Goal: Navigation & Orientation: Find specific page/section

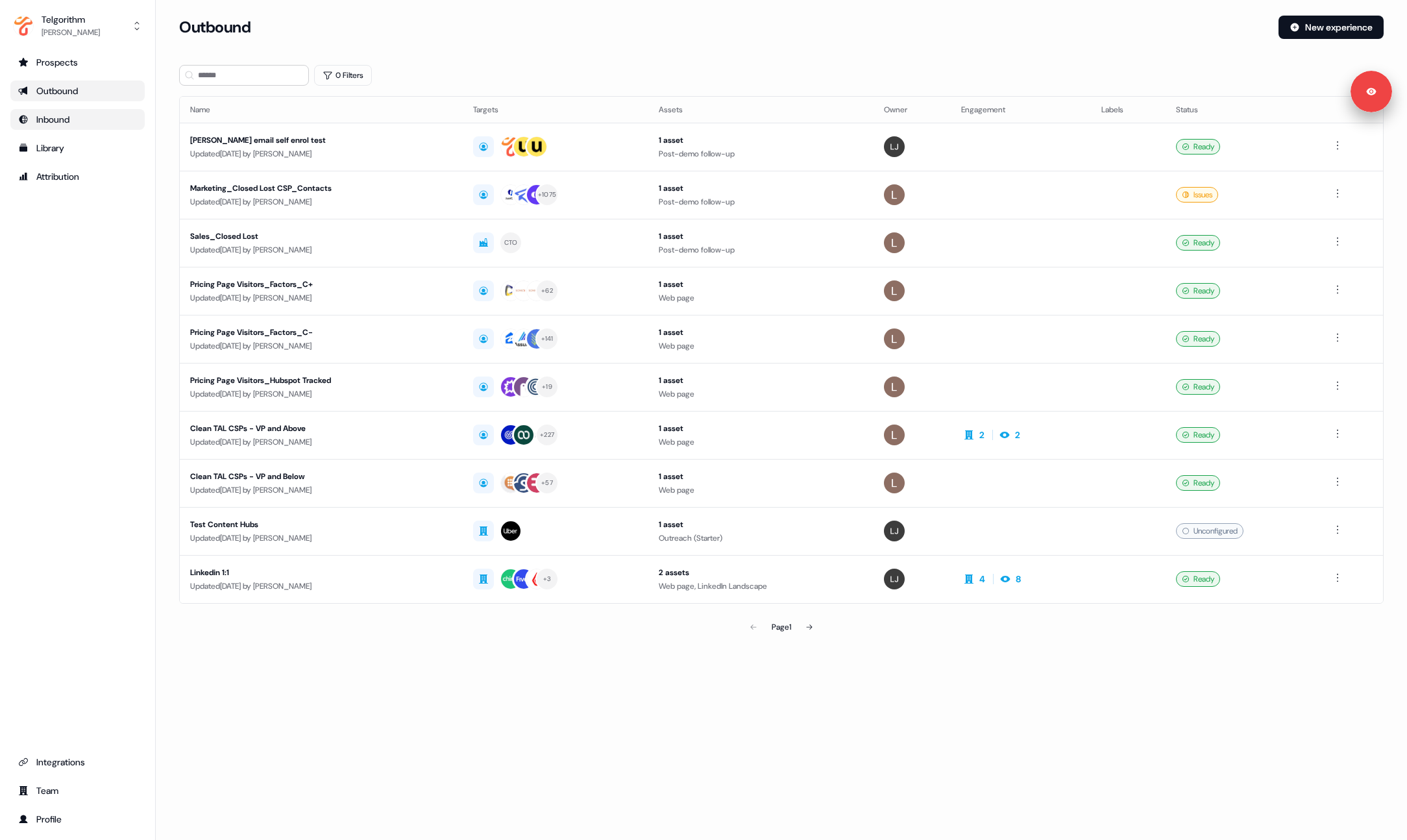
click at [93, 121] on div "Inbound" at bounding box center [77, 119] width 119 height 13
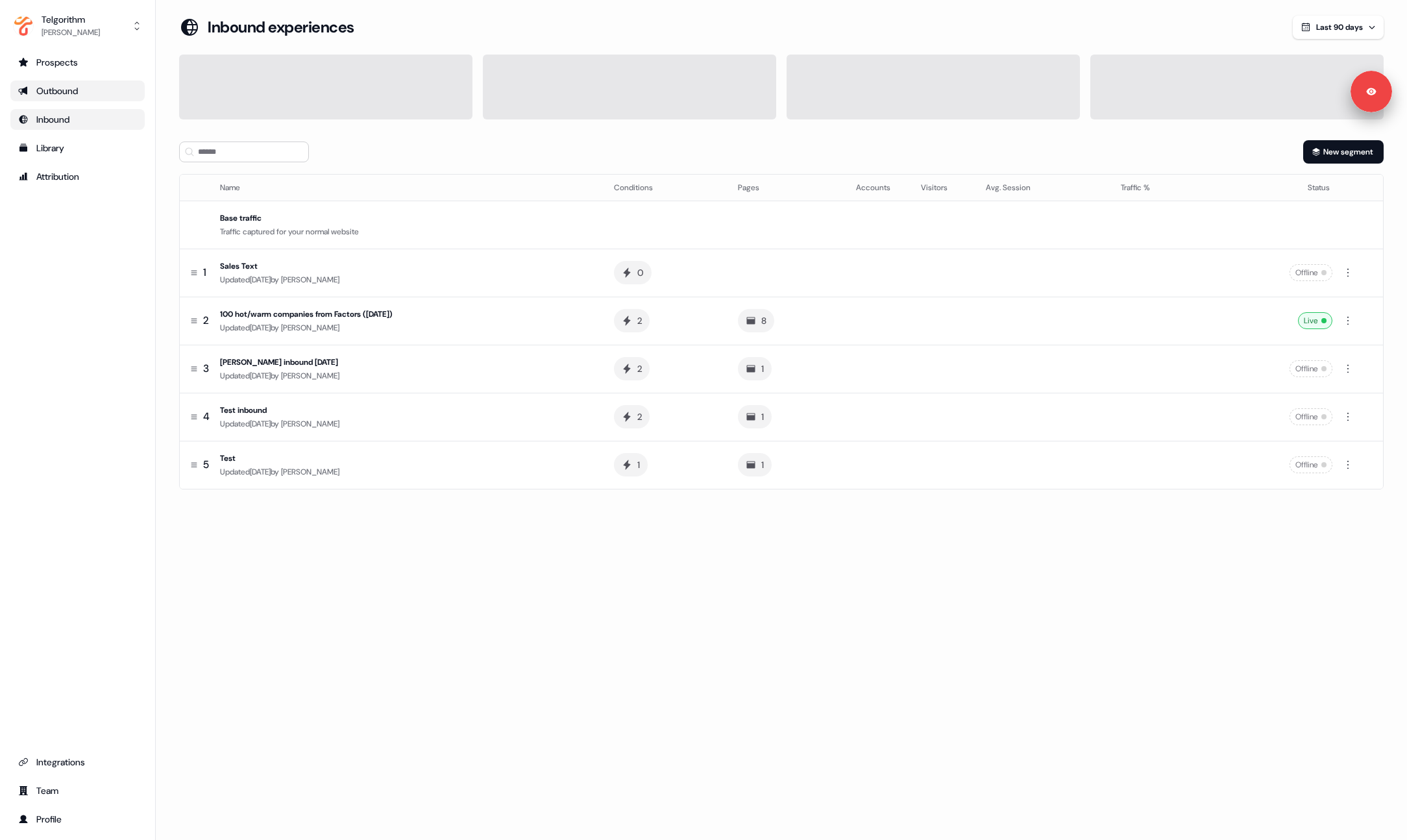
click at [52, 95] on div "Outbound" at bounding box center [77, 91] width 119 height 13
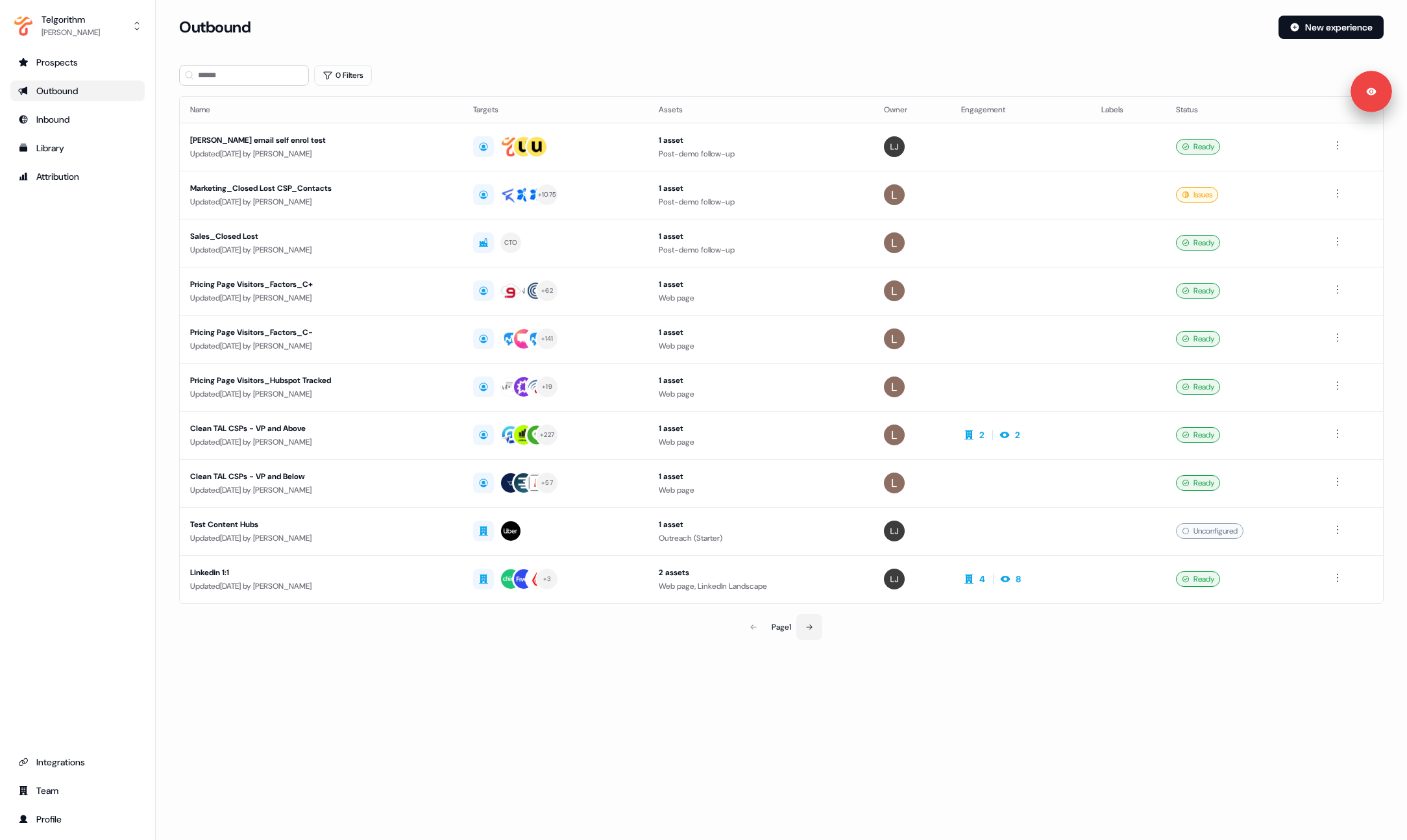
click at [810, 629] on icon at bounding box center [810, 627] width 8 height 8
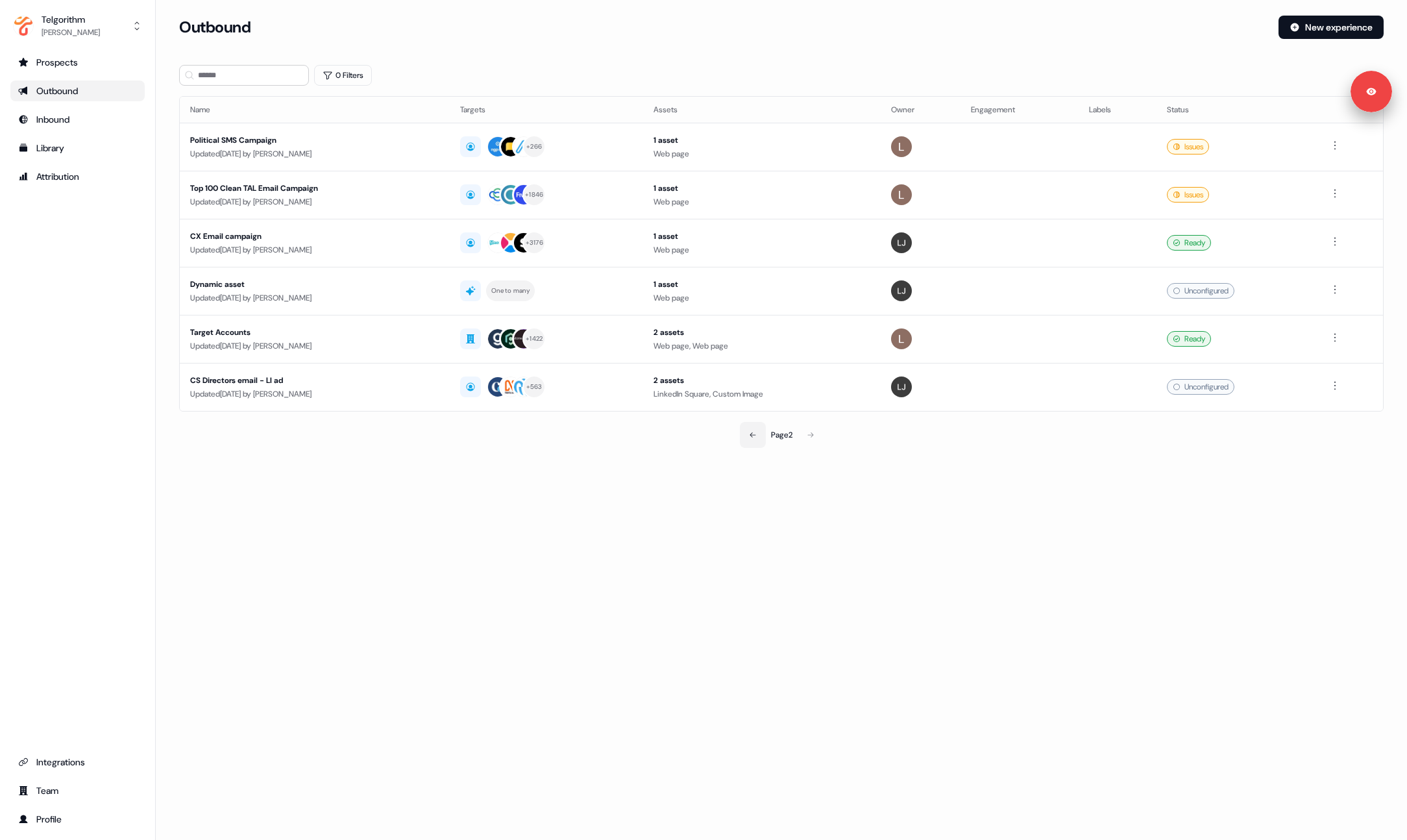
click at [753, 438] on button at bounding box center [752, 434] width 26 height 26
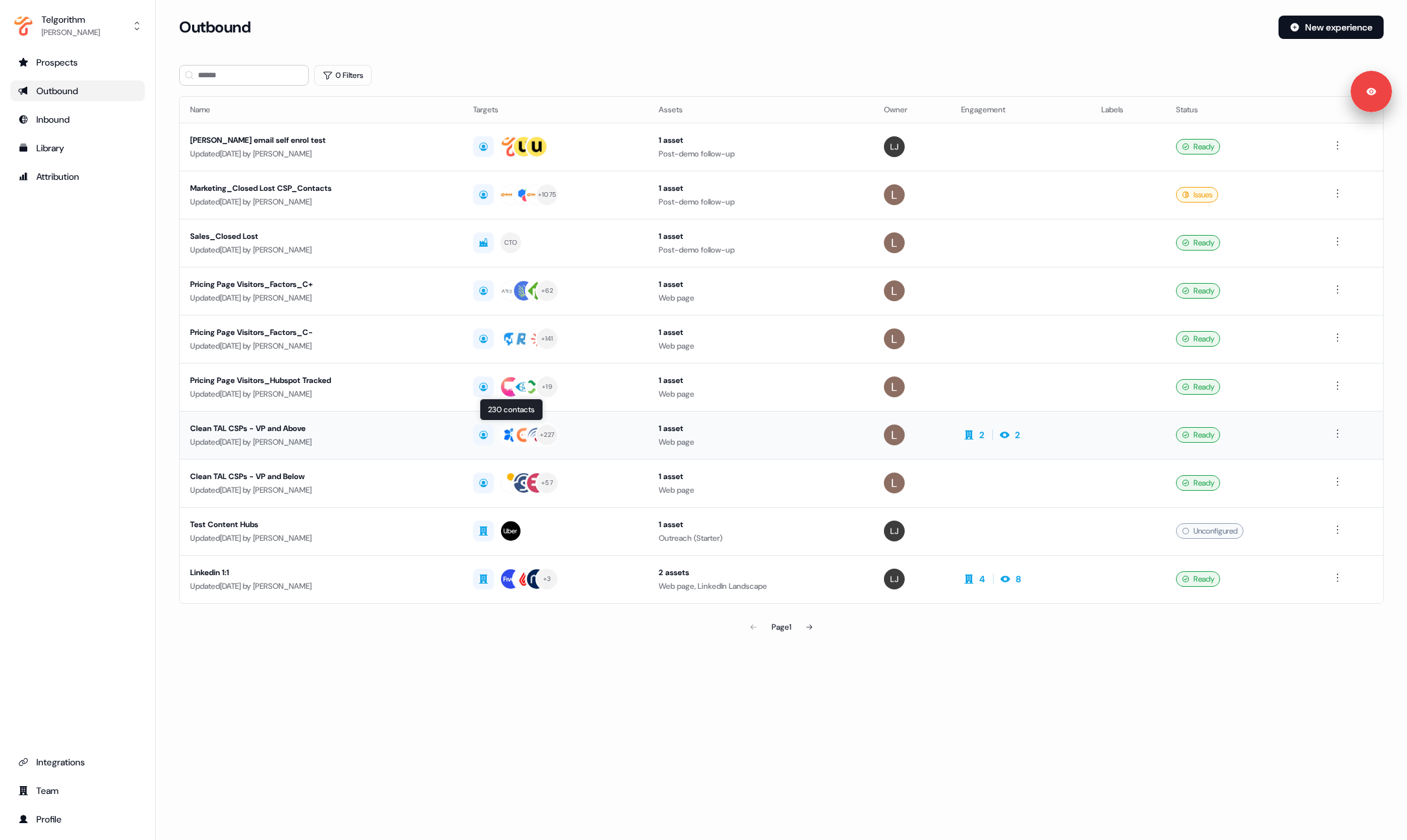
click at [608, 433] on div "+ 227" at bounding box center [555, 434] width 165 height 23
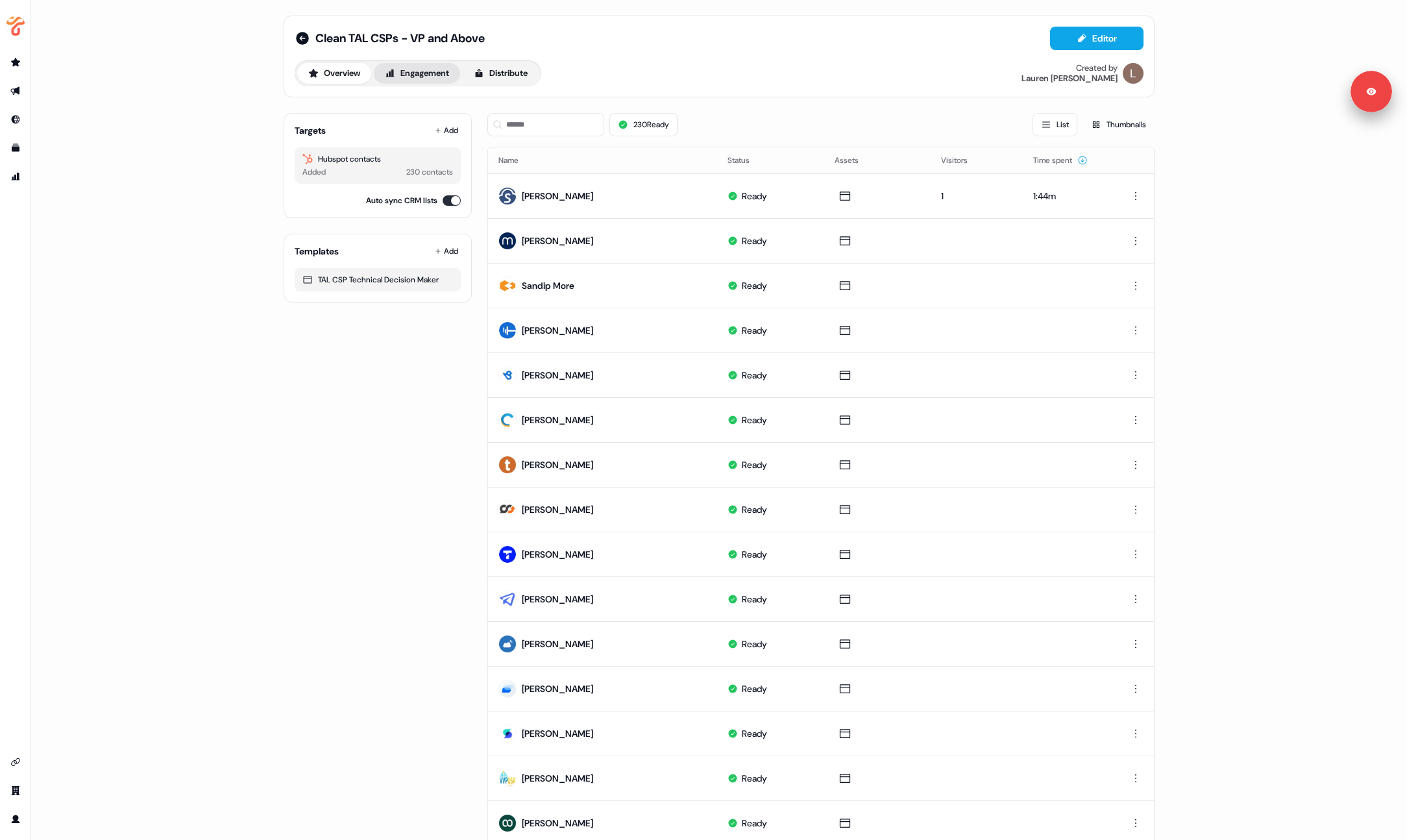
click at [419, 81] on button "Engagement" at bounding box center [417, 73] width 87 height 21
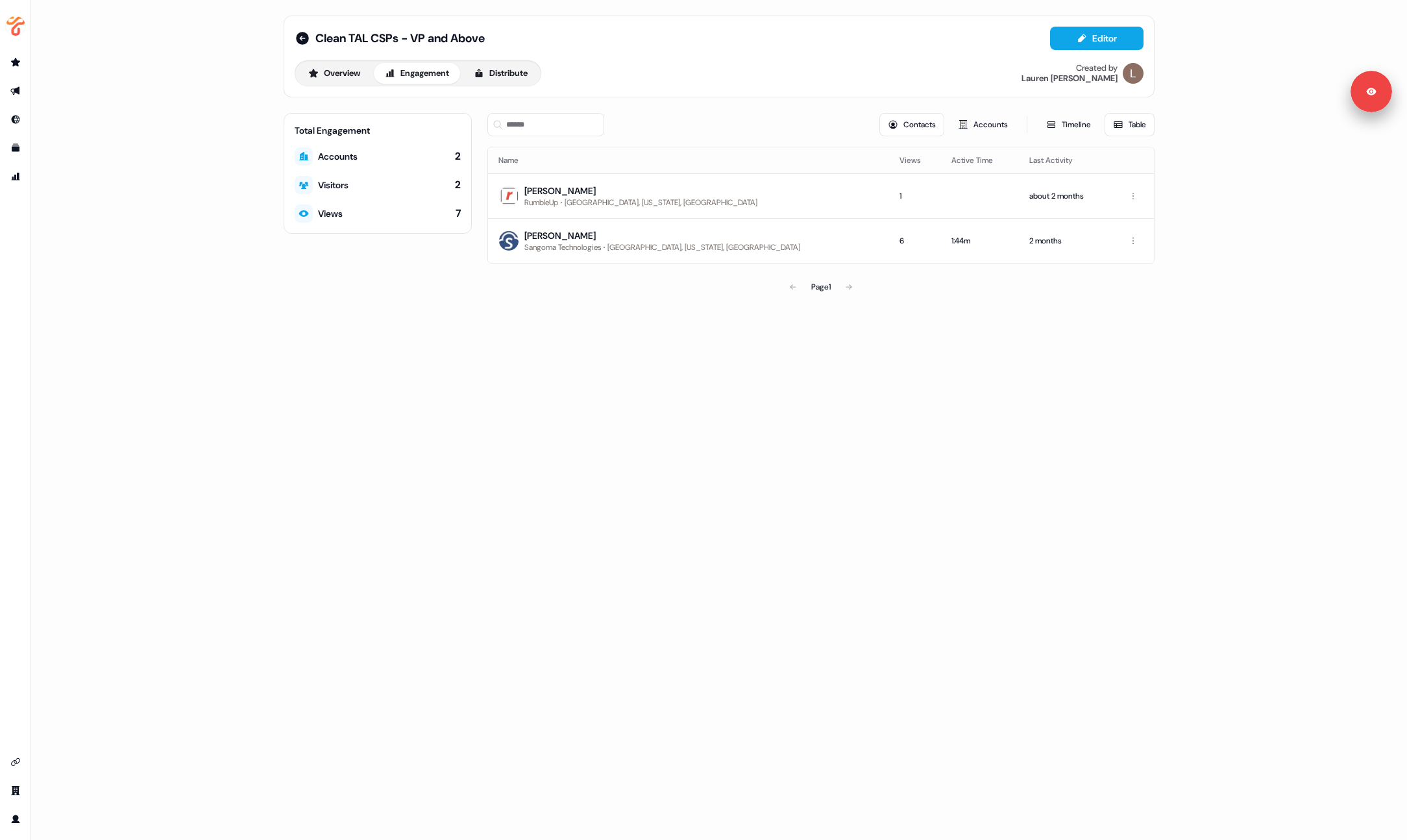
drag, startPoint x: 814, startPoint y: 157, endPoint x: 859, endPoint y: 168, distance: 46.3
click at [814, 157] on th "Name" at bounding box center [689, 160] width 401 height 26
drag, startPoint x: 781, startPoint y: 542, endPoint x: 784, endPoint y: 519, distance: 23.2
click at [781, 542] on div "Clean TAL CSPs - VP and Above Editor Overview Engagement Distribute Created by …" at bounding box center [719, 420] width 1376 height 840
drag, startPoint x: 300, startPoint y: 36, endPoint x: 351, endPoint y: 83, distance: 69.4
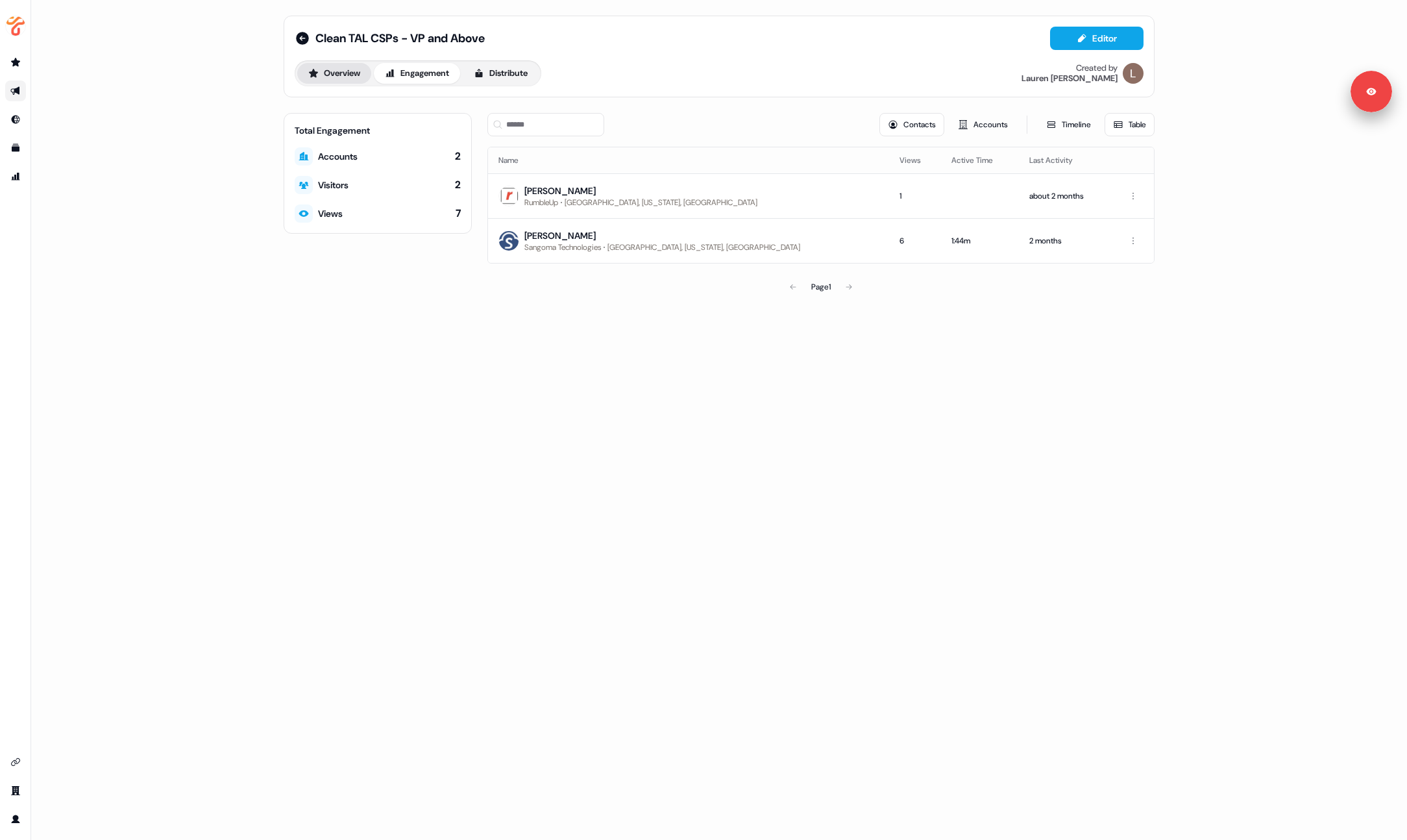
click at [300, 36] on icon at bounding box center [302, 38] width 13 height 13
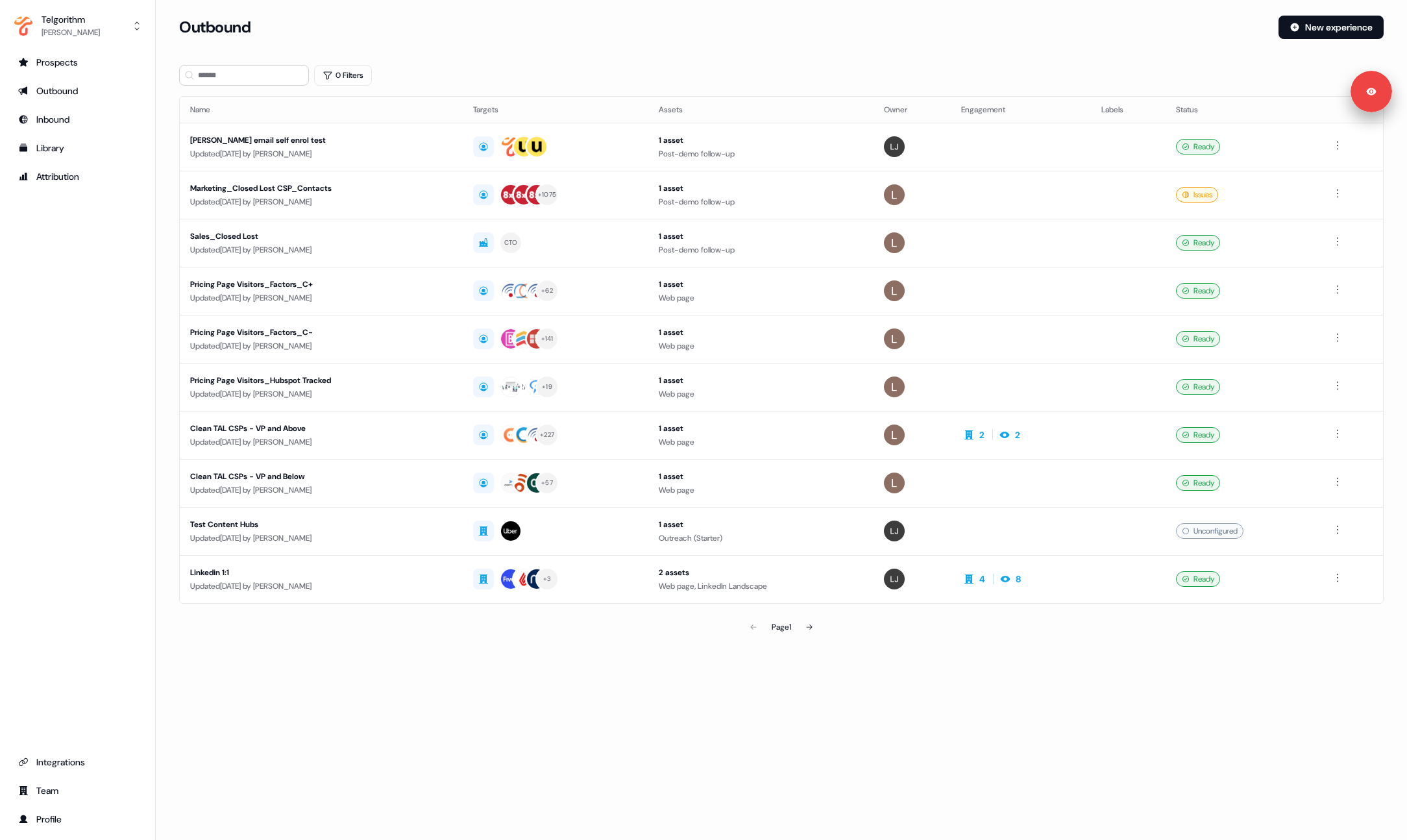
click at [977, 633] on div "Page 1" at bounding box center [781, 627] width 395 height 26
click at [687, 35] on div "Outbound" at bounding box center [723, 27] width 1089 height 23
click at [694, 47] on div "Outbound New experience" at bounding box center [781, 35] width 1204 height 39
click at [693, 41] on div "Outbound New experience" at bounding box center [781, 35] width 1204 height 39
click at [695, 41] on div "Outbound New experience" at bounding box center [781, 35] width 1204 height 39
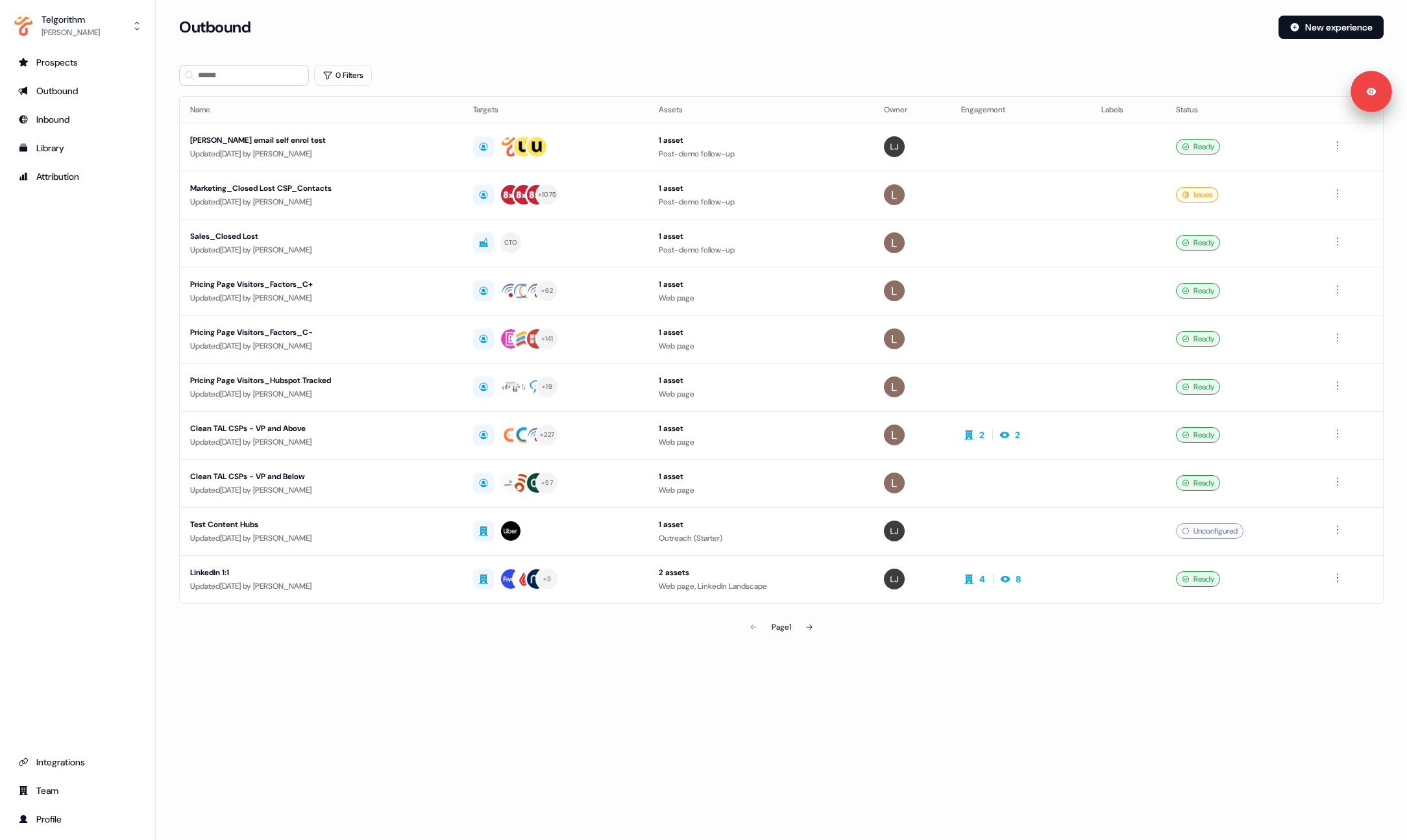
click at [658, 61] on section "Loading... Outbound New experience 0 Filters Name Targets Assets Owner Engageme…" at bounding box center [781, 346] width 1246 height 661
click at [627, 72] on div "0 Filters" at bounding box center [781, 76] width 1204 height 21
click at [661, 72] on div "0 Filters" at bounding box center [781, 76] width 1204 height 21
click at [661, 71] on div "0 Filters" at bounding box center [781, 76] width 1204 height 21
click at [130, 418] on div "Prospects Outbound Inbound Library Attribution Integrations Team Profile" at bounding box center [77, 441] width 134 height 778
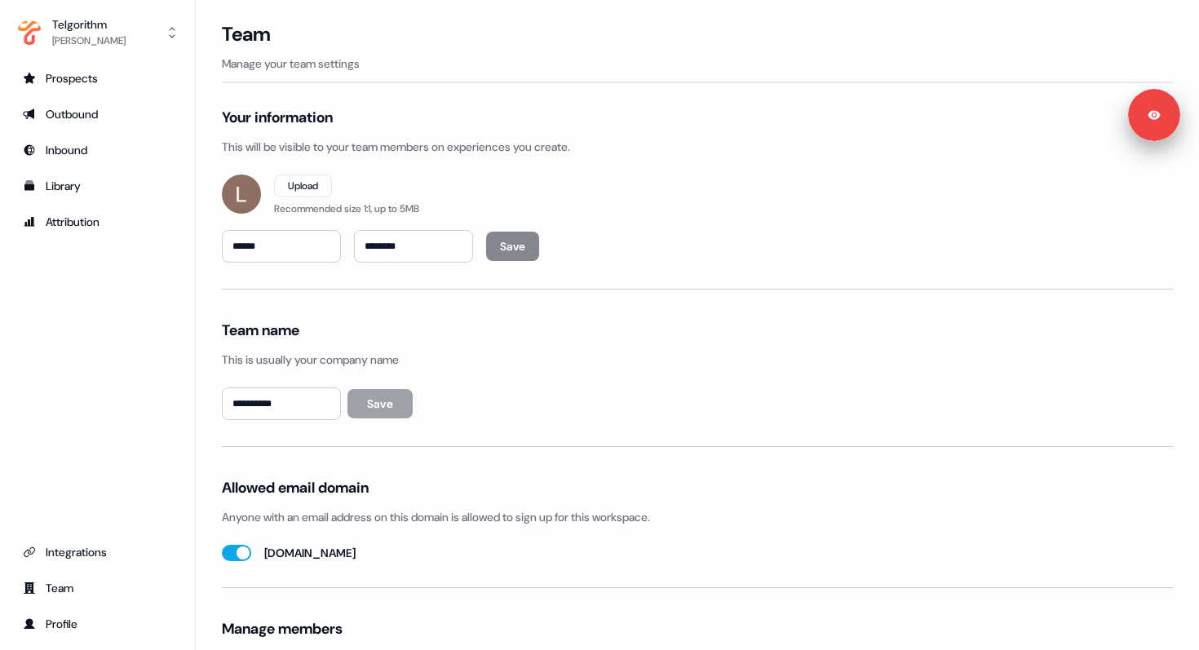
drag, startPoint x: 99, startPoint y: 22, endPoint x: 97, endPoint y: 55, distance: 33.5
click at [99, 22] on div "Telgorithm" at bounding box center [88, 24] width 73 height 16
click at [88, 132] on div "Logout" at bounding box center [97, 135] width 155 height 29
